Goal: Navigation & Orientation: Find specific page/section

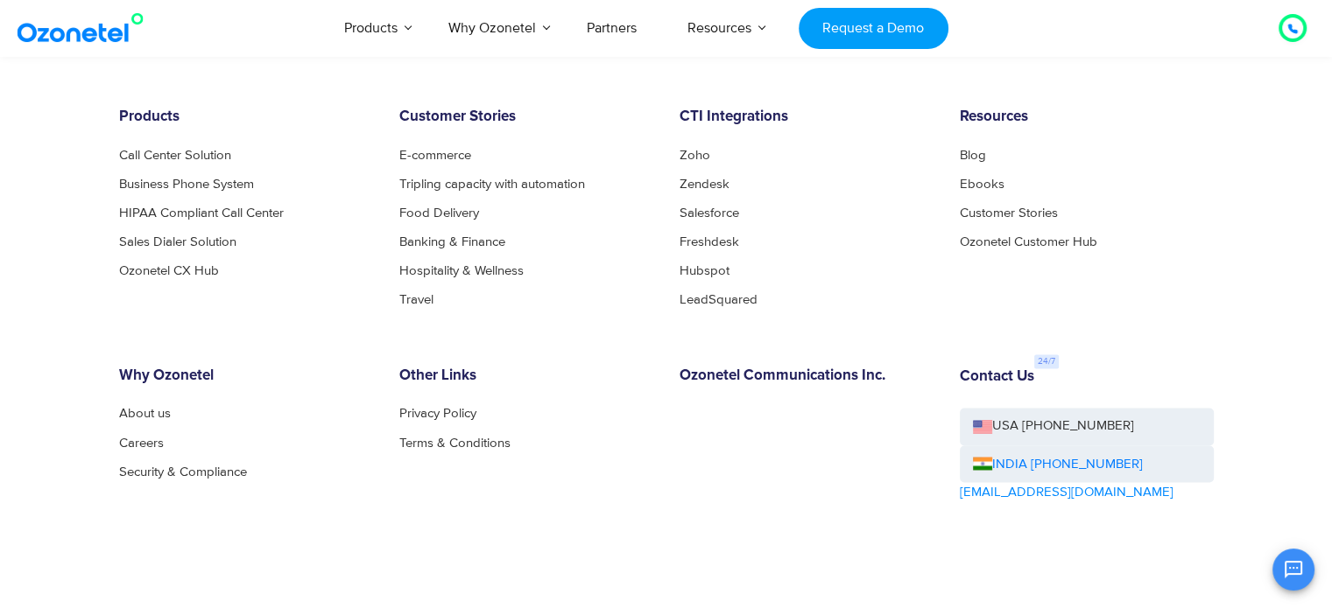
scroll to position [9548, 0]
click at [158, 415] on link "About us" at bounding box center [149, 414] width 61 height 13
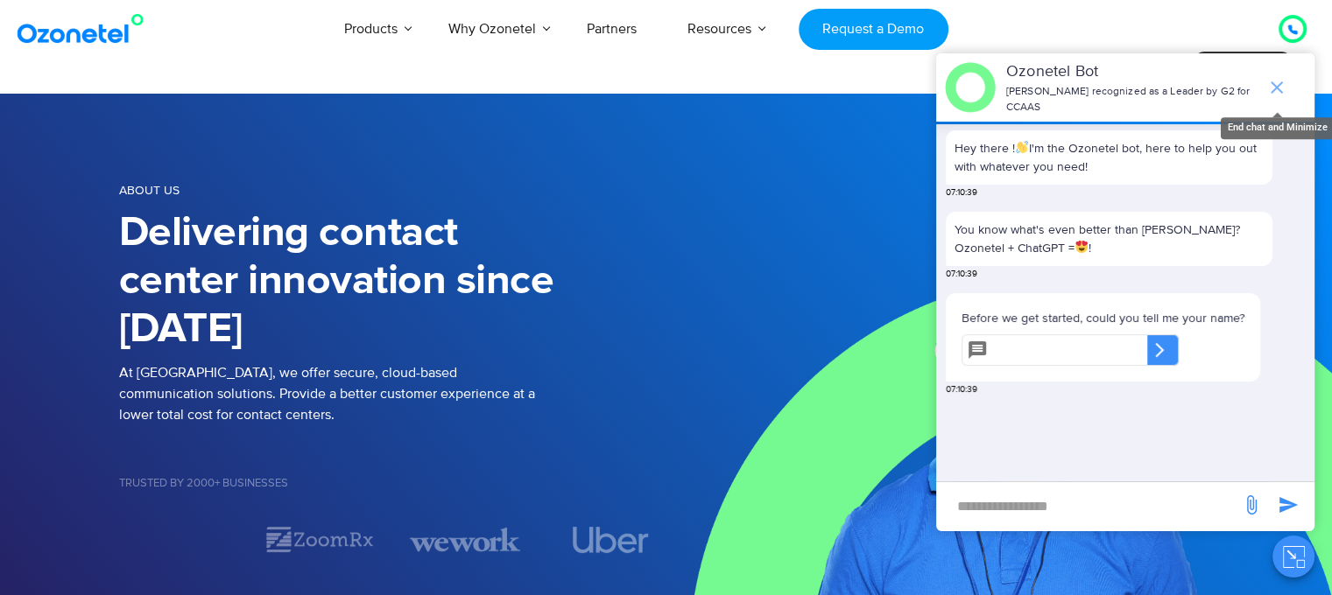
click at [1272, 77] on icon "end chat or minimize" at bounding box center [1276, 87] width 21 height 21
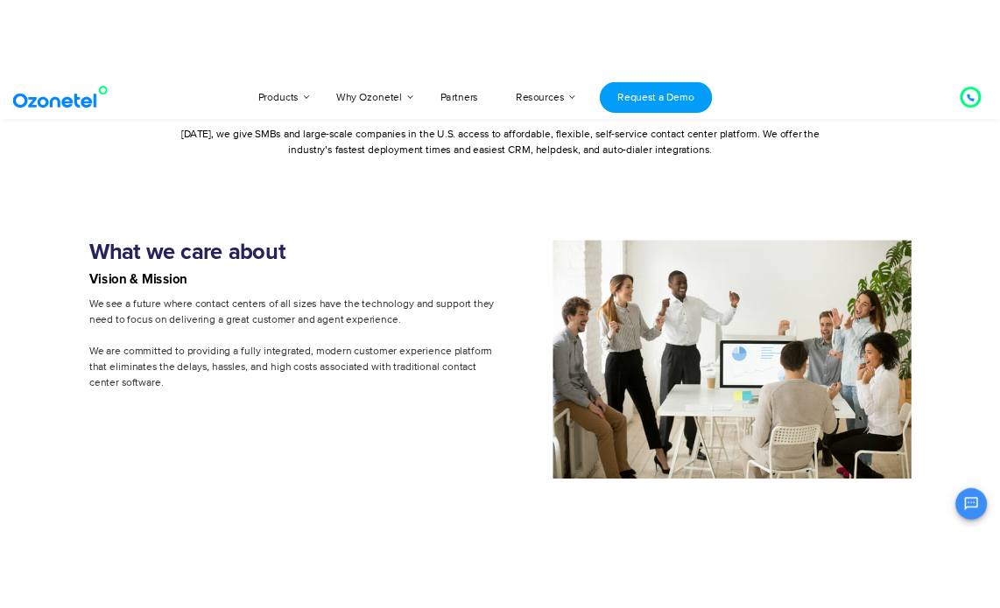
scroll to position [1350, 0]
